Goal: Information Seeking & Learning: Learn about a topic

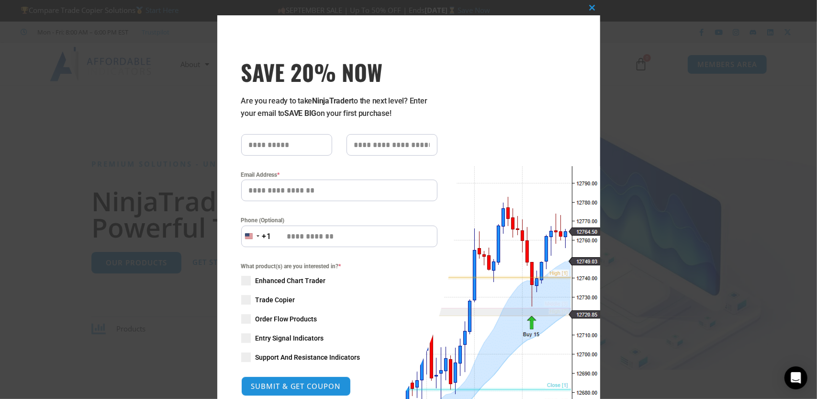
click at [679, 146] on div "Close this module SAVE 20% NOW Are you ready to take NinjaTrader to the next le…" at bounding box center [408, 199] width 817 height 399
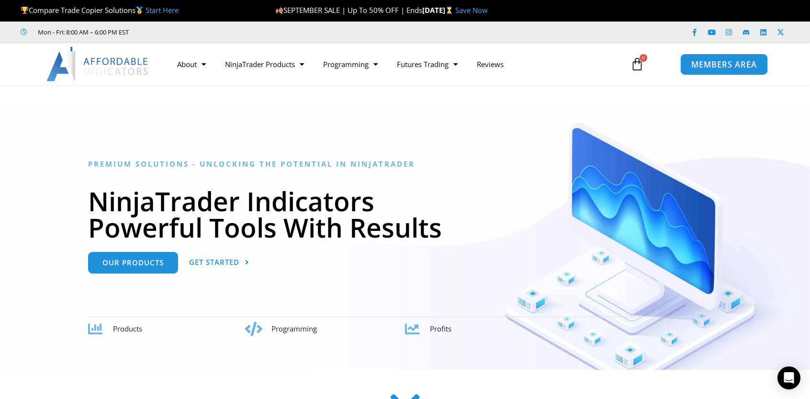
click at [729, 61] on span "MEMBERS AREA" at bounding box center [724, 64] width 66 height 8
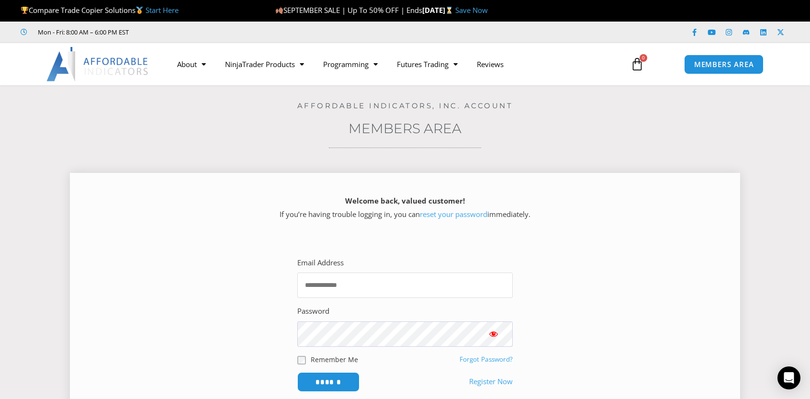
click at [364, 279] on input "Email Address" at bounding box center [404, 284] width 215 height 25
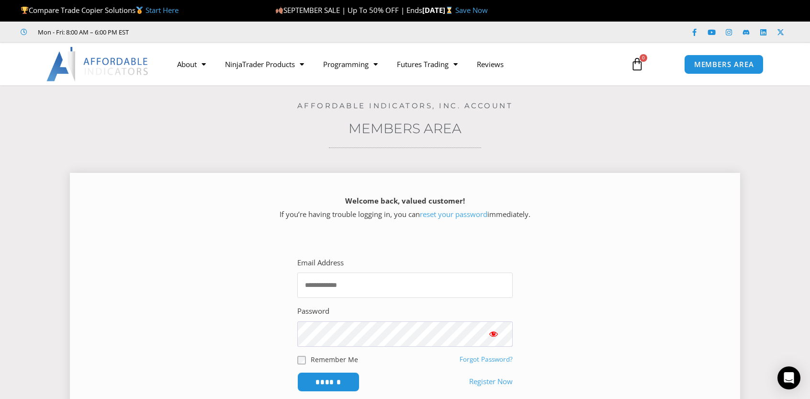
click at [364, 279] on input "Email Address" at bounding box center [404, 284] width 215 height 25
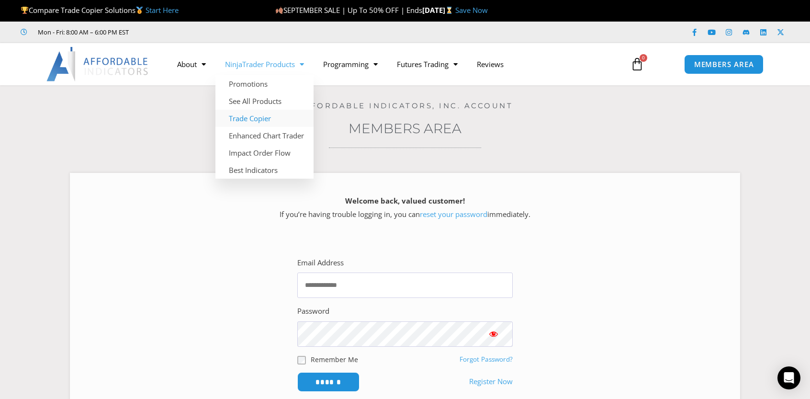
click at [261, 120] on link "Trade Copier" at bounding box center [264, 118] width 98 height 17
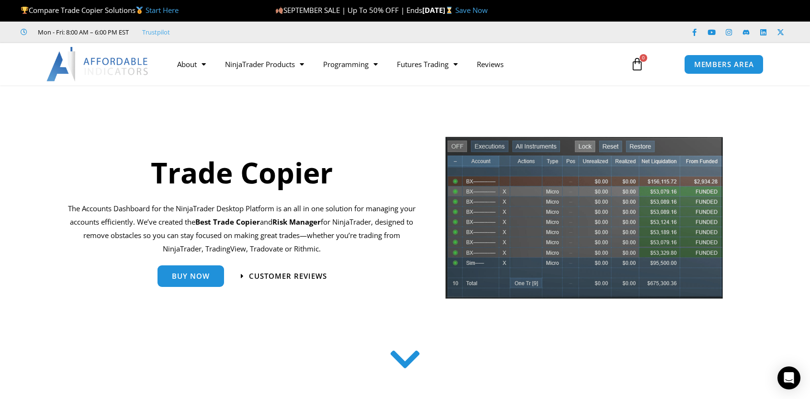
click at [640, 63] on icon at bounding box center [636, 63] width 13 height 13
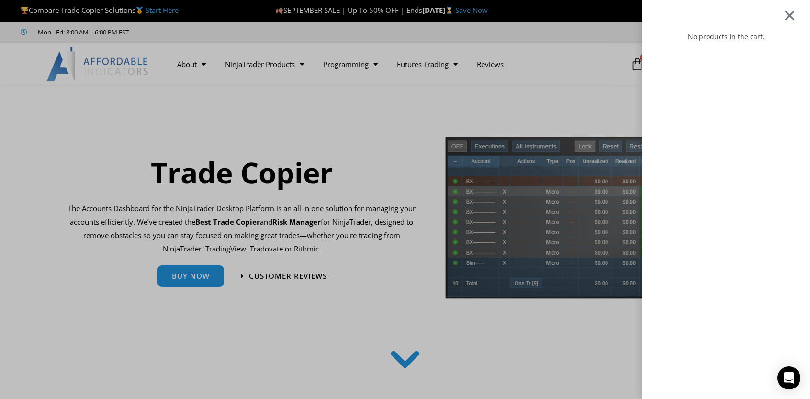
click at [795, 15] on div at bounding box center [789, 15] width 12 height 11
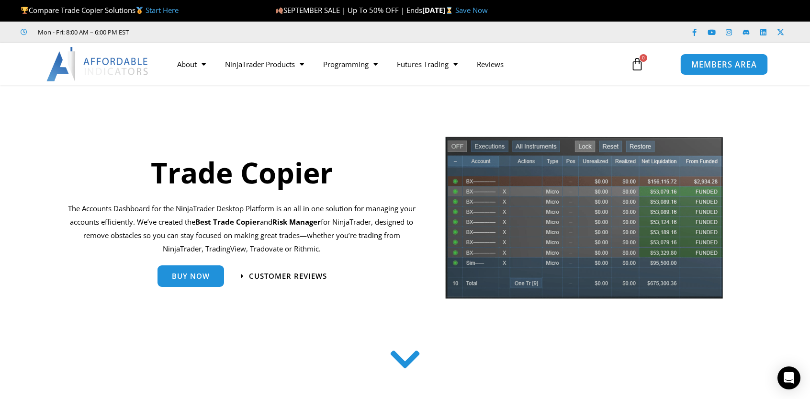
click at [729, 60] on span "MEMBERS AREA" at bounding box center [724, 64] width 66 height 8
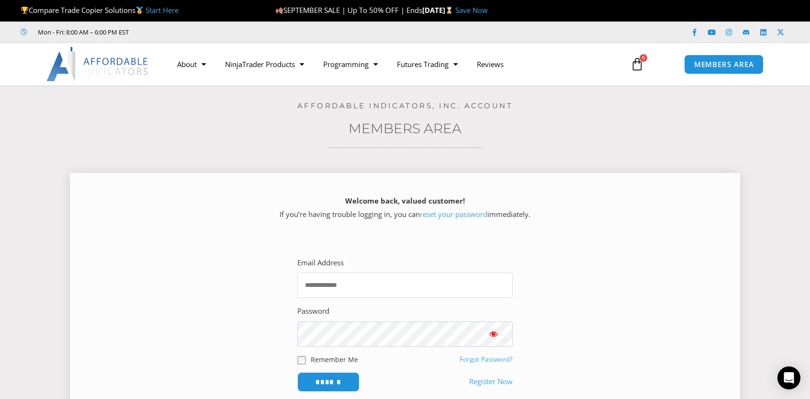
click at [412, 282] on input "Email Address" at bounding box center [404, 284] width 215 height 25
click at [416, 99] on link "Prop Firms" at bounding box center [423, 100] width 72 height 17
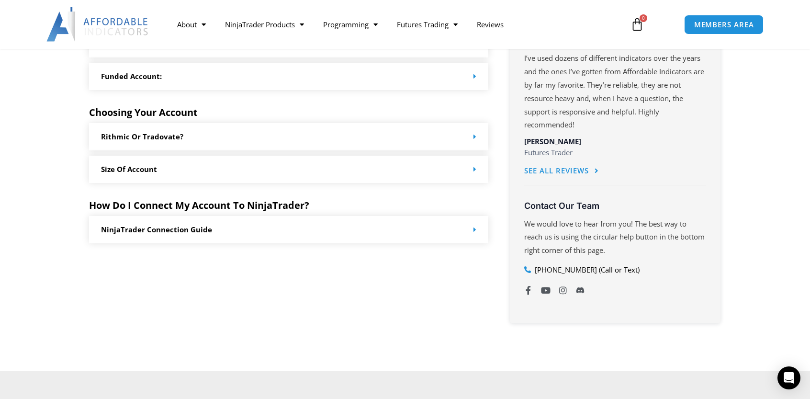
scroll to position [517, 0]
click at [158, 133] on link "Rithmic or Tradovate?" at bounding box center [142, 136] width 82 height 10
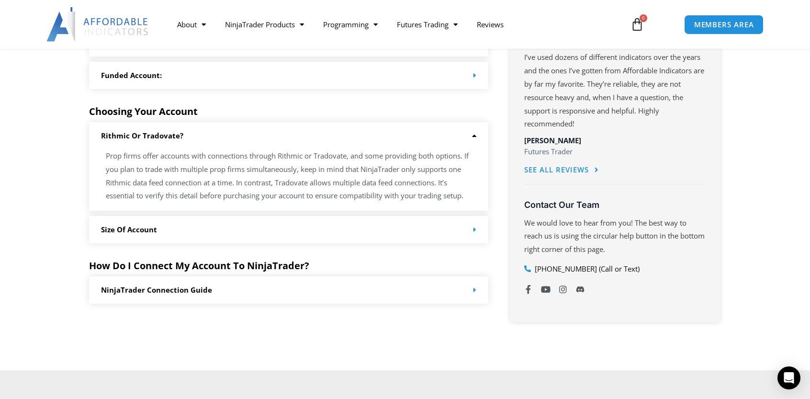
click at [126, 224] on link "Size of Account" at bounding box center [129, 229] width 56 height 10
